Goal: Navigation & Orientation: Understand site structure

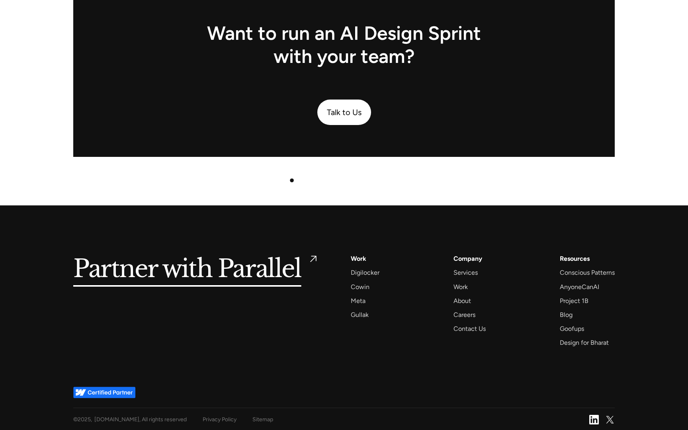
scroll to position [2042, 0]
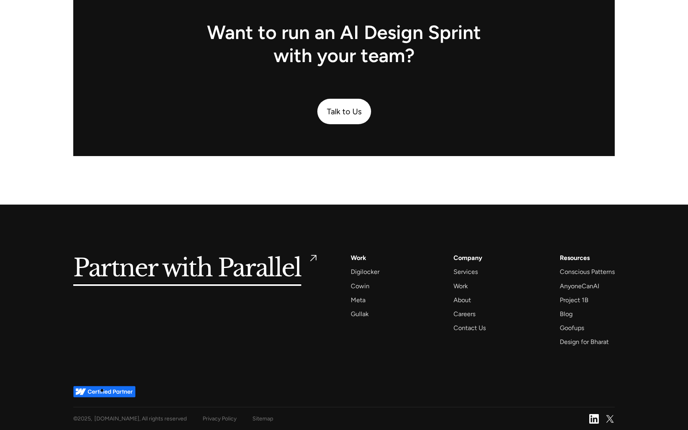
click at [103, 391] on img at bounding box center [104, 392] width 62 height 12
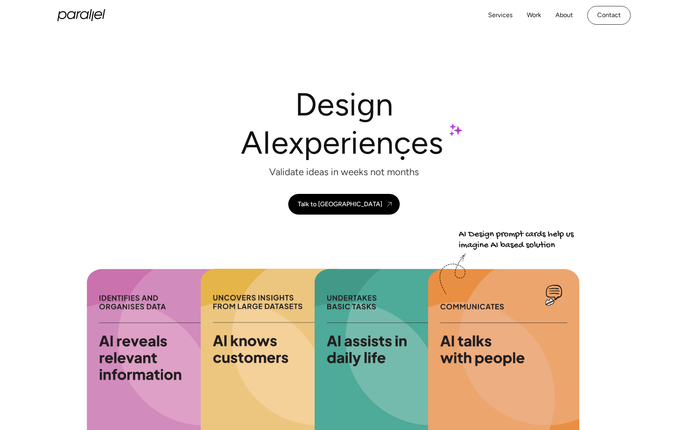
scroll to position [0, 0]
click at [504, 17] on link "Services" at bounding box center [500, 16] width 24 height 12
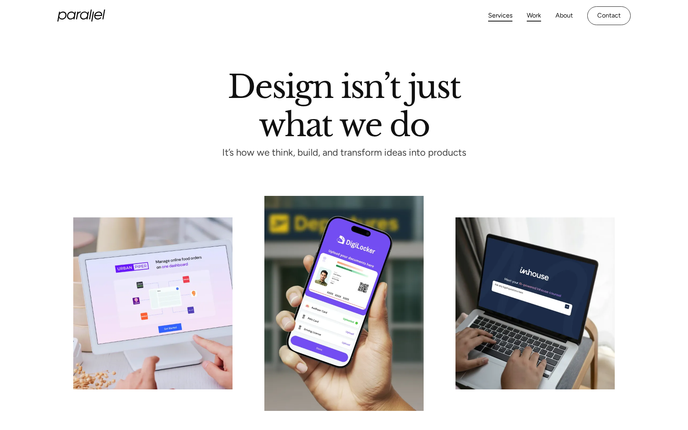
click at [538, 16] on link "Work" at bounding box center [534, 16] width 14 height 12
